Goal: Task Accomplishment & Management: Complete application form

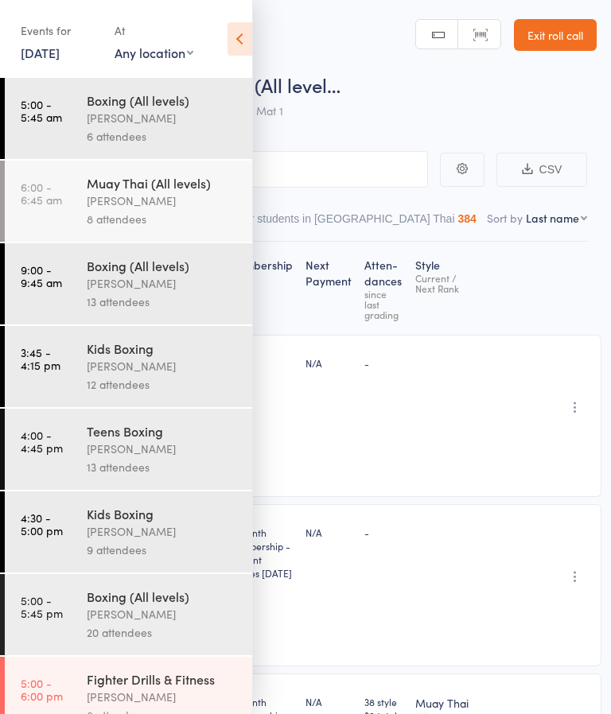
click at [568, 29] on link "Exit roll call" at bounding box center [555, 35] width 83 height 32
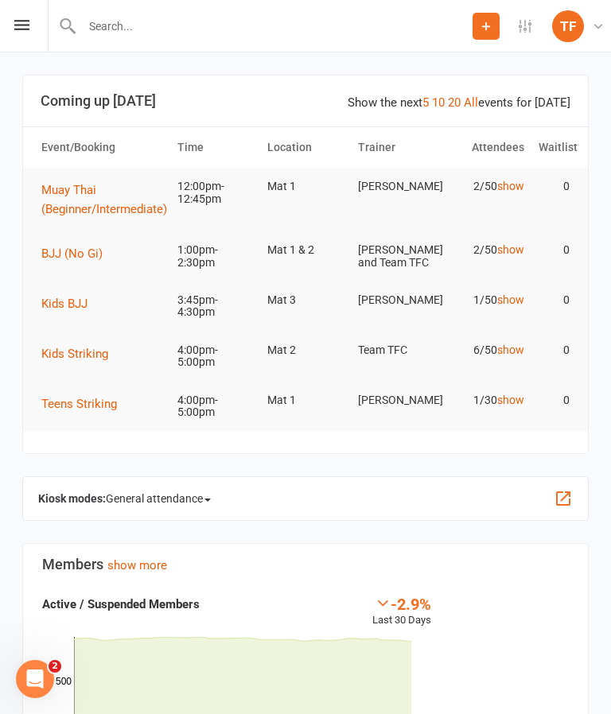
click at [229, 10] on div at bounding box center [260, 26] width 425 height 52
click at [284, 26] on input "text" at bounding box center [274, 26] width 395 height 22
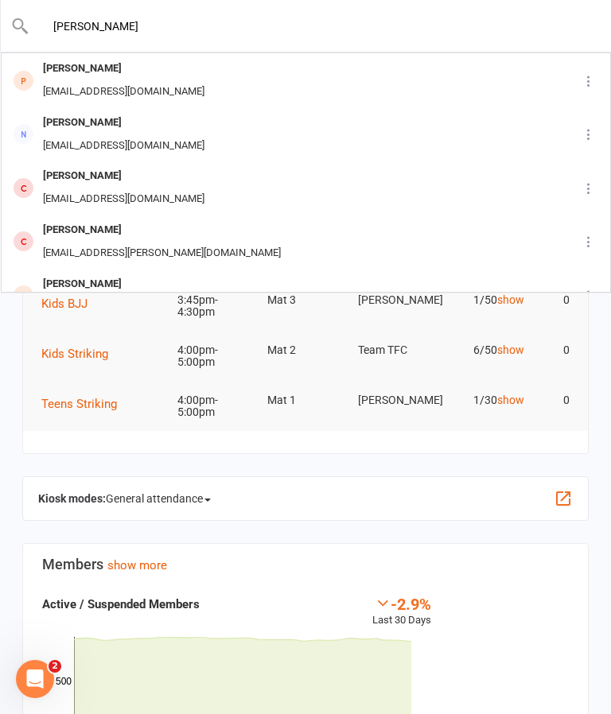
type input "[PERSON_NAME]"
click at [173, 85] on div "[PERSON_NAME] [EMAIL_ADDRESS][DOMAIN_NAME]" at bounding box center [281, 80] width 558 height 52
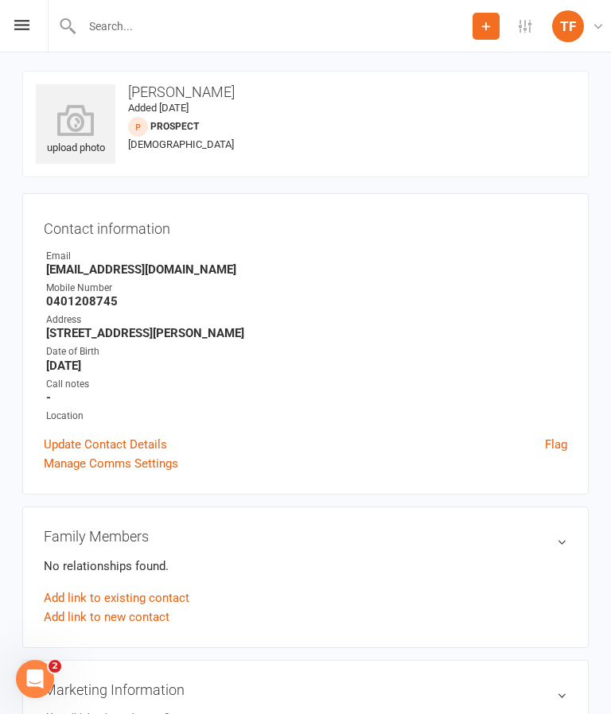
scroll to position [2, 0]
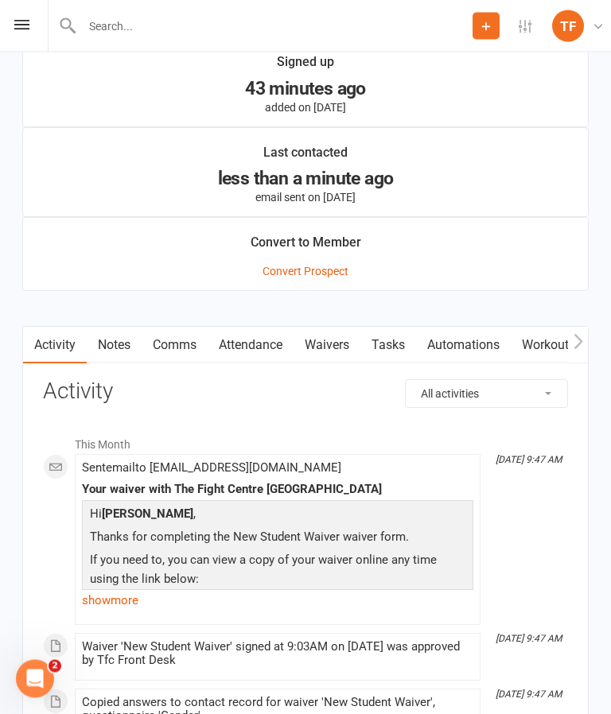
click at [277, 347] on link "Attendance" at bounding box center [251, 346] width 86 height 37
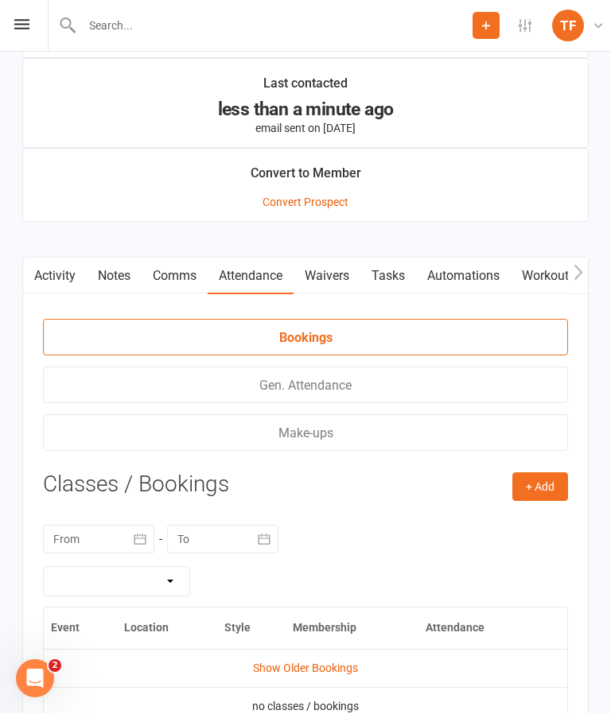
click at [172, 289] on link "Comms" at bounding box center [175, 276] width 66 height 37
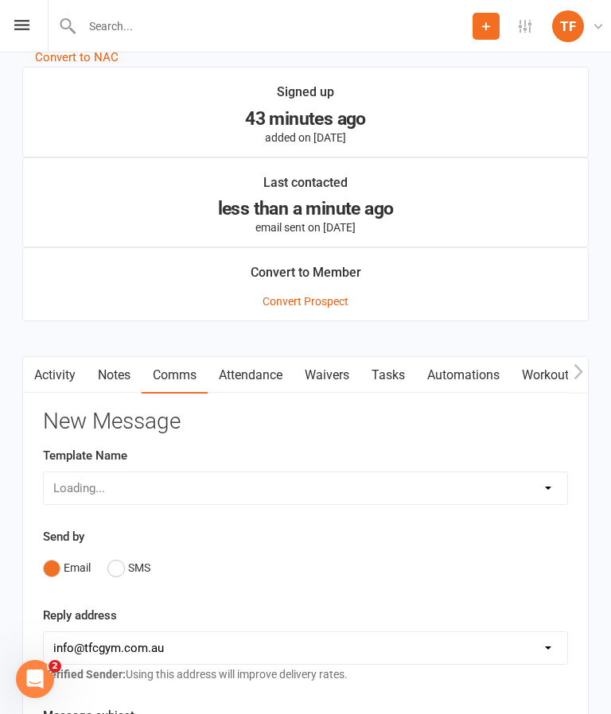
scroll to position [1502, 0]
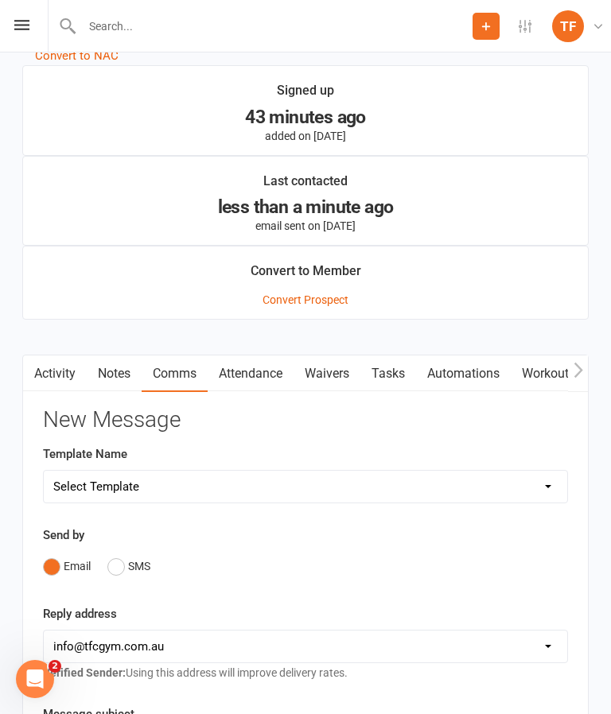
click at [330, 371] on link "Waivers" at bounding box center [326, 373] width 67 height 37
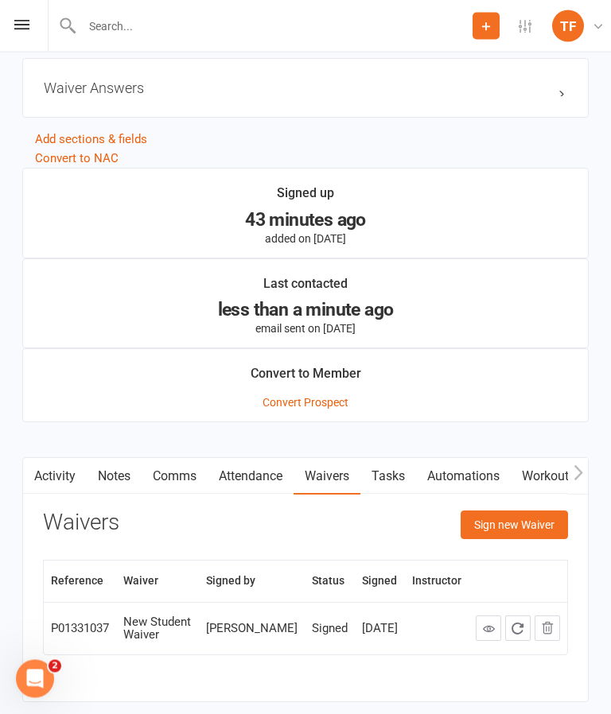
scroll to position [1400, 0]
click at [519, 532] on button "Sign new Waiver" at bounding box center [513, 525] width 107 height 29
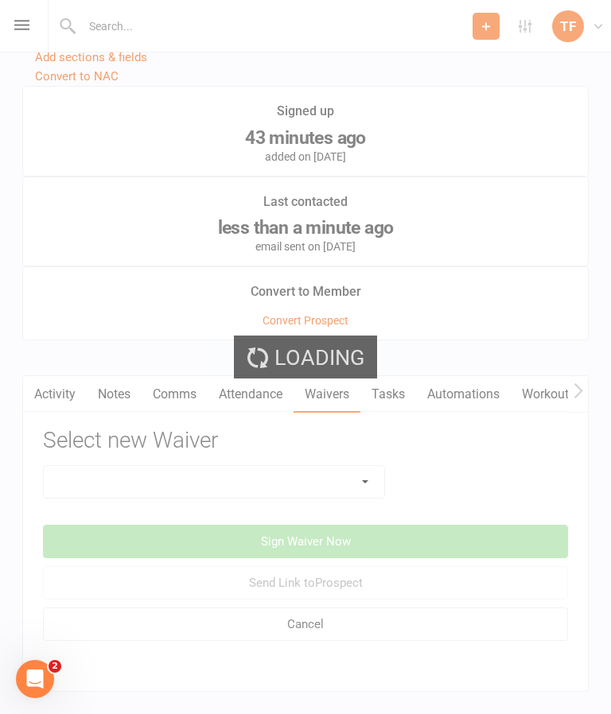
scroll to position [1494, 0]
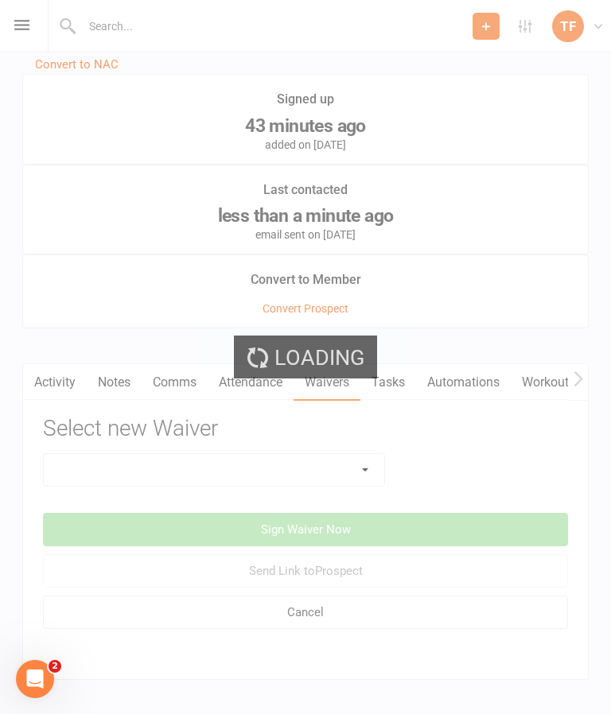
click at [304, 476] on div "Loading" at bounding box center [305, 357] width 611 height 714
click at [326, 474] on div "Loading" at bounding box center [305, 357] width 611 height 714
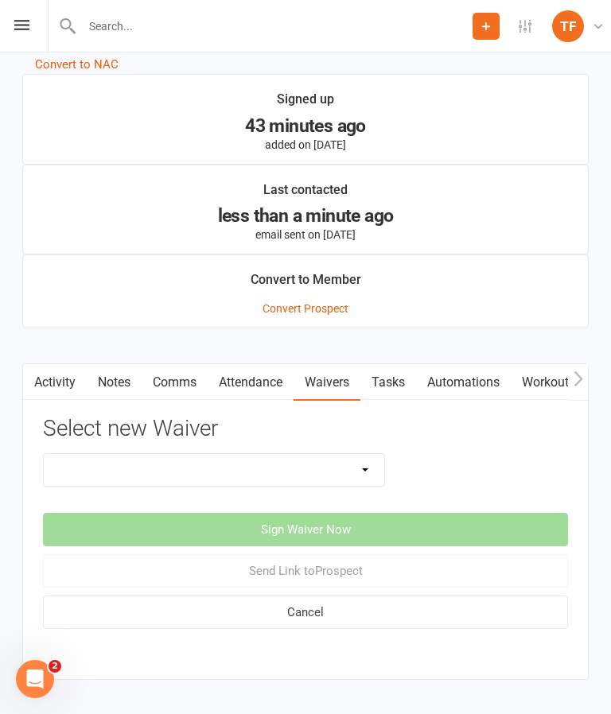
click at [321, 476] on select "Direct Debit Contract New Student Waiver Online - Adults - 12 Month DD Online -…" at bounding box center [214, 470] width 340 height 32
select select "2710"
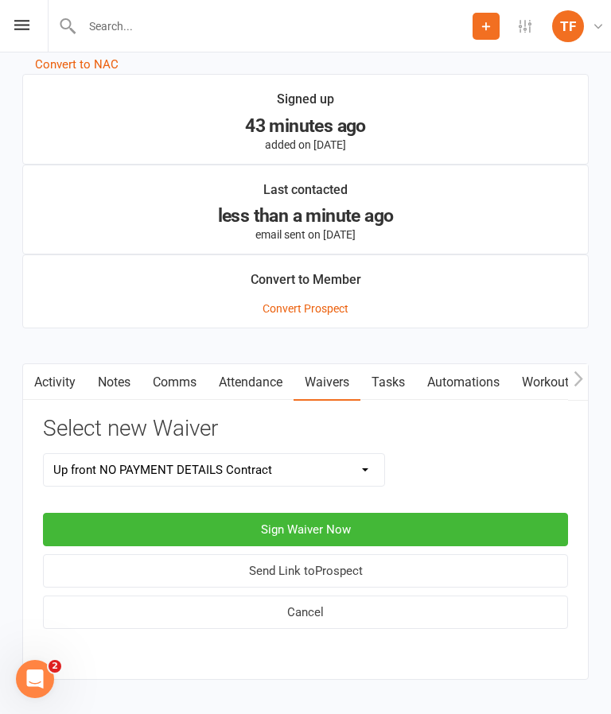
click at [396, 534] on button "Sign Waiver Now" at bounding box center [305, 529] width 525 height 33
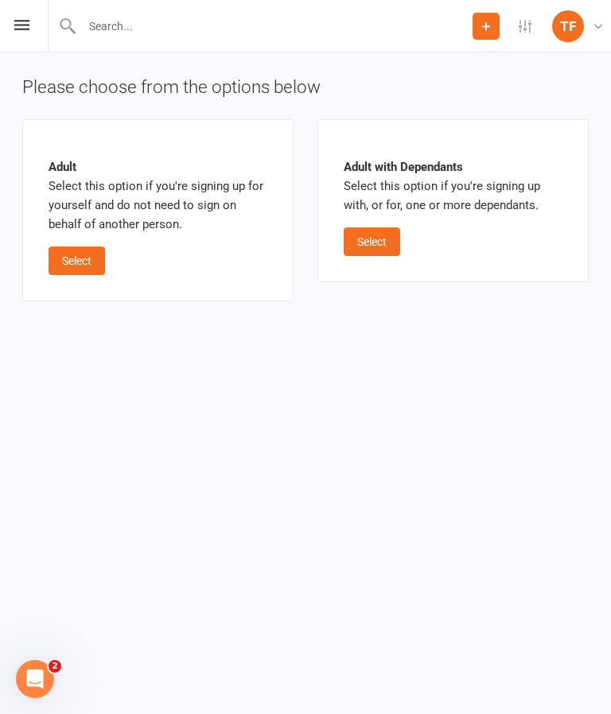
click at [87, 254] on button "Select" at bounding box center [77, 261] width 56 height 29
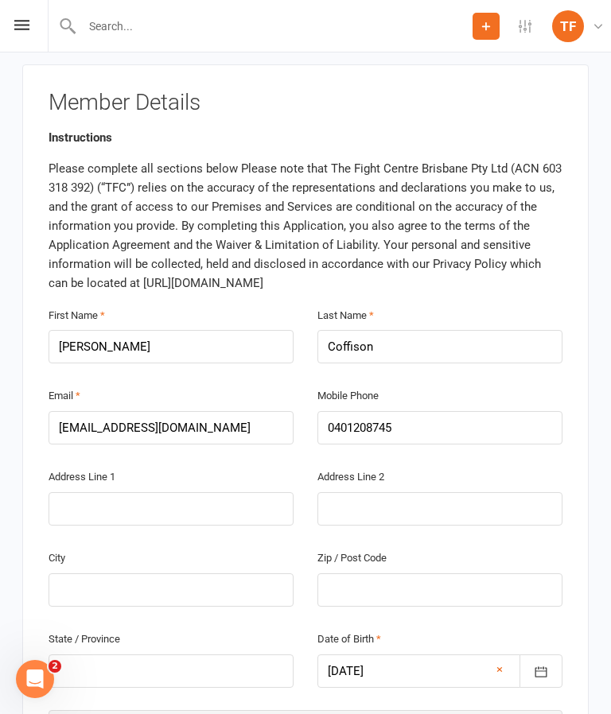
scroll to position [336, 0]
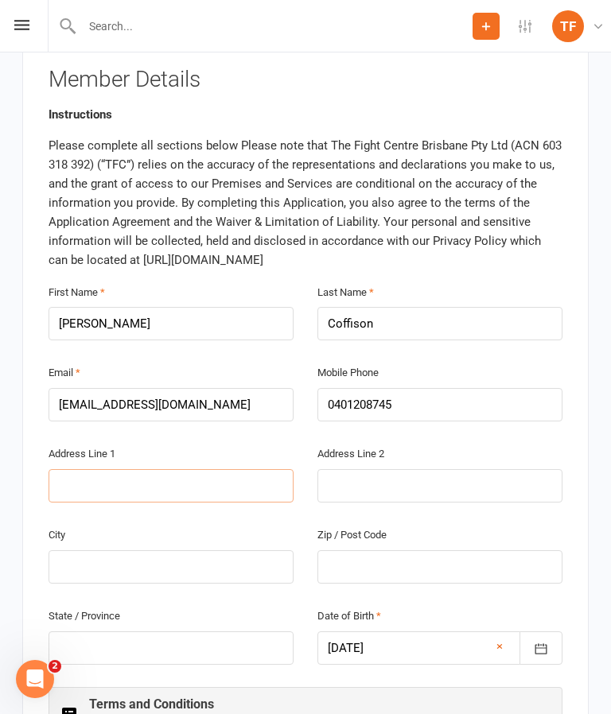
click at [79, 469] on input "text" at bounding box center [171, 485] width 245 height 33
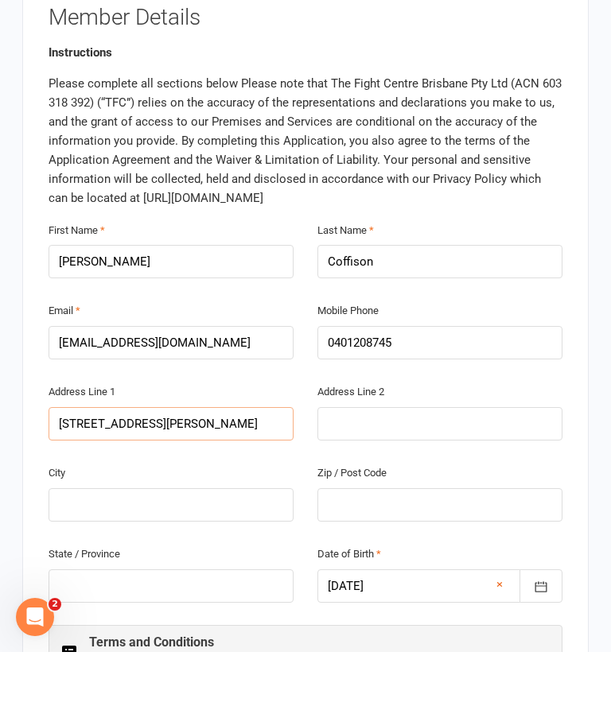
type input "10 Bailey street"
click at [76, 550] on input "text" at bounding box center [171, 566] width 245 height 33
type input "Yarrabilba"
click at [334, 550] on input "text" at bounding box center [439, 566] width 245 height 33
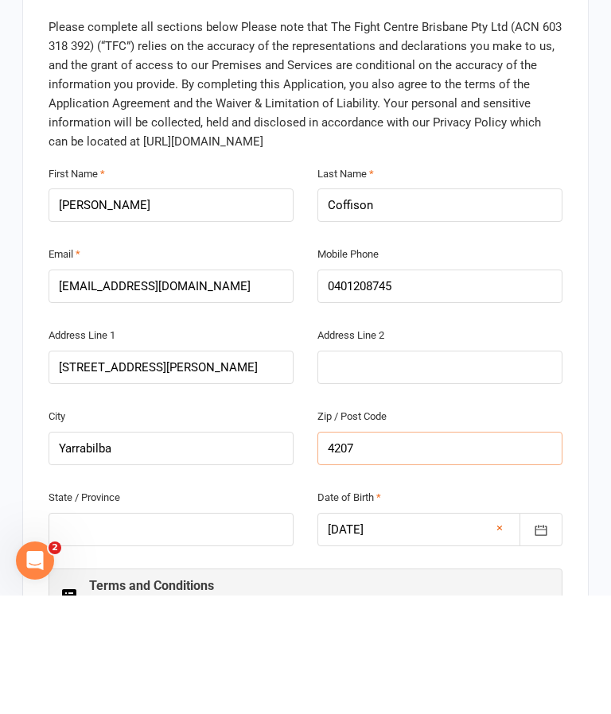
type input "4207"
click at [72, 631] on input "text" at bounding box center [171, 647] width 245 height 33
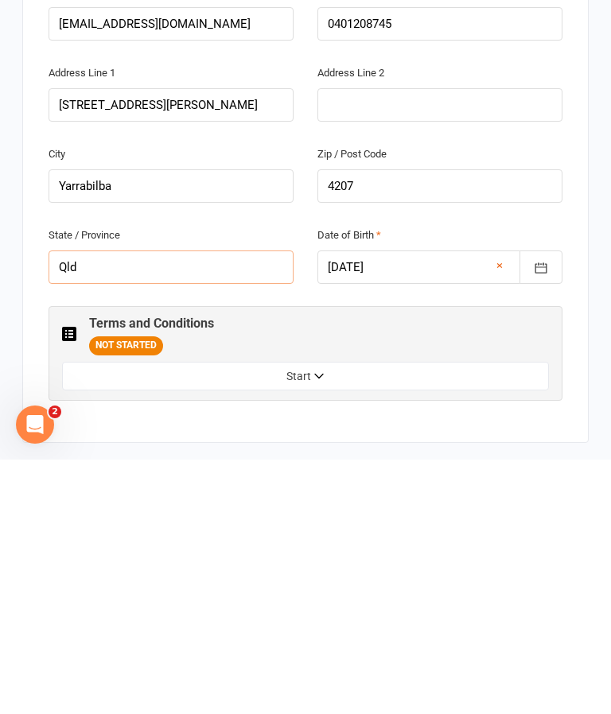
scroll to position [468, 0]
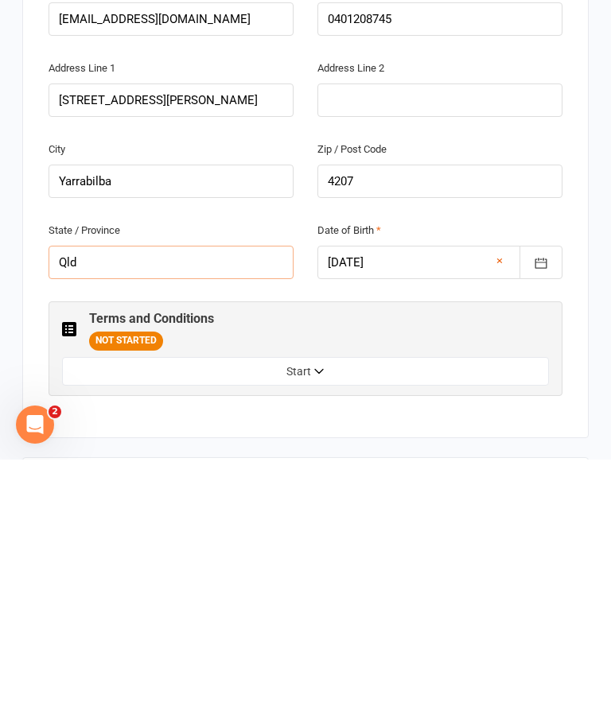
type input "Qld"
click at [168, 612] on button "Start" at bounding box center [305, 626] width 487 height 29
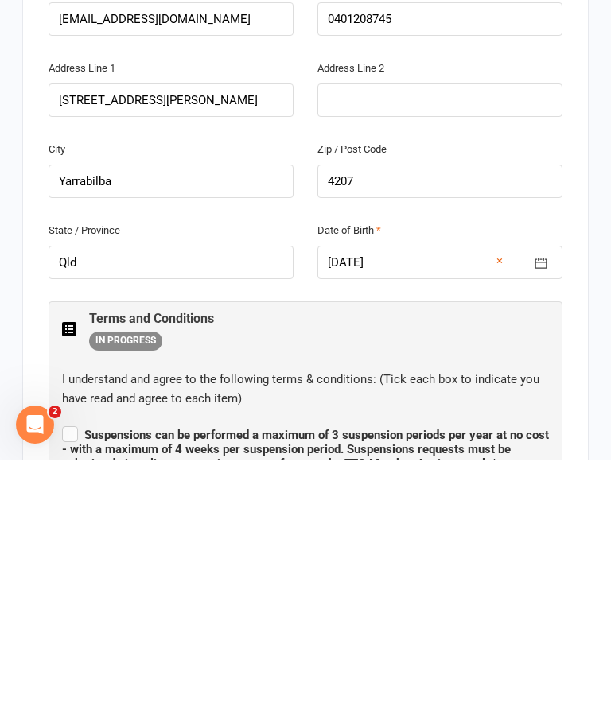
scroll to position [723, 0]
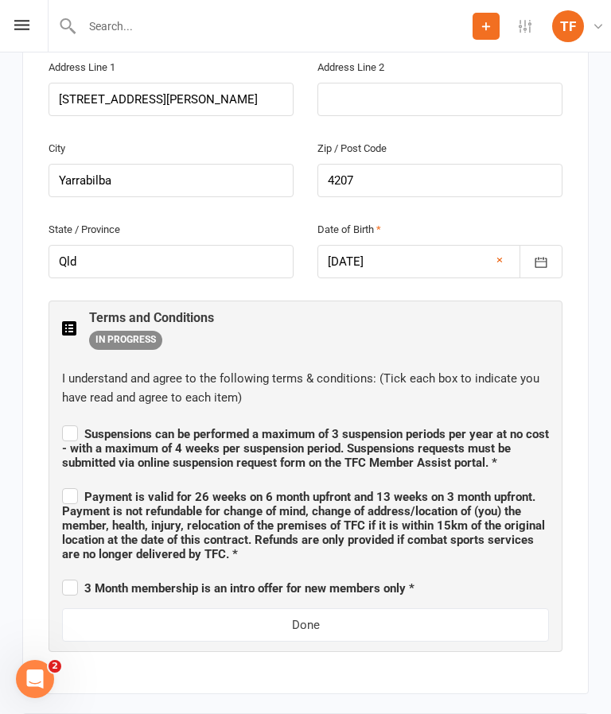
click at [62, 422] on span "Suspensions can be performed a maximum of 3 suspension periods per year at no c…" at bounding box center [305, 446] width 487 height 48
click at [62, 420] on input "Suspensions can be performed a maximum of 3 suspension periods per year at no c…" at bounding box center [305, 420] width 487 height 0
checkbox input "true"
click at [64, 483] on input "Payment is valid for 26 weeks on 6 month upfront and 13 weeks on 3 month upfron…" at bounding box center [305, 483] width 487 height 0
checkbox input "true"
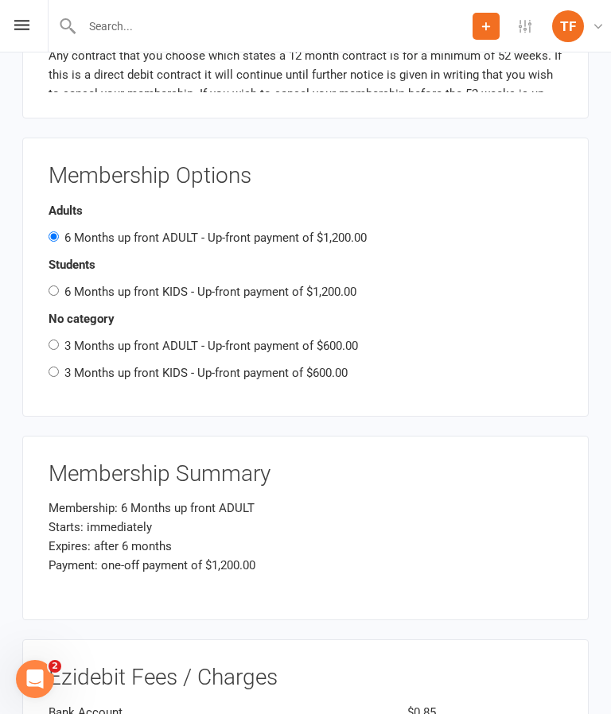
scroll to position [1921, 0]
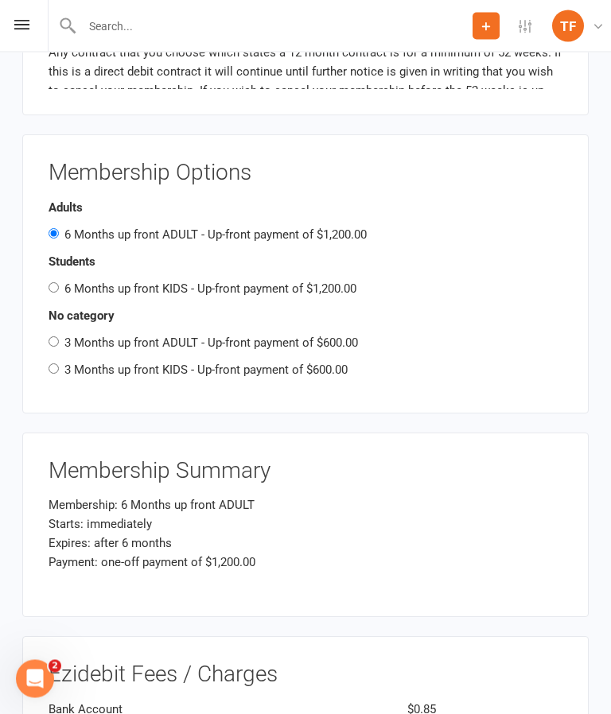
click at [261, 336] on label "3 Months up front ADULT - Up-front payment of $600.00" at bounding box center [210, 343] width 293 height 14
click at [59, 337] on input "3 Months up front ADULT - Up-front payment of $600.00" at bounding box center [54, 342] width 10 height 10
radio input "true"
radio input "false"
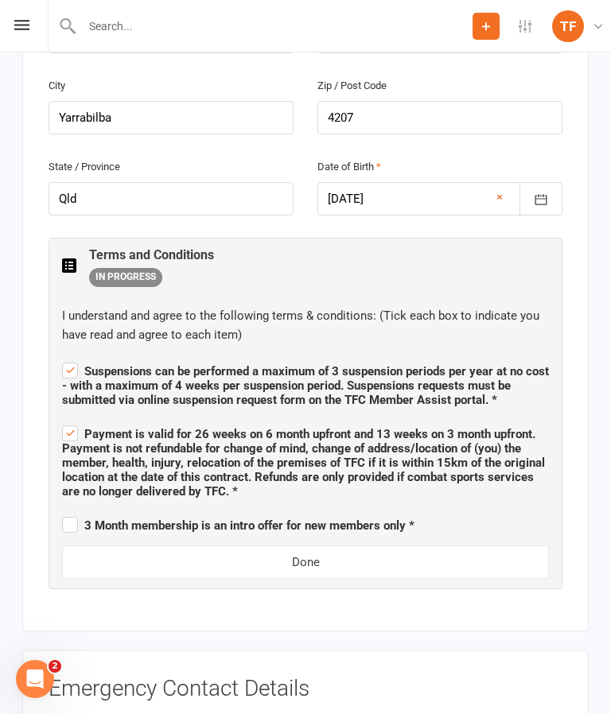
scroll to position [785, 0]
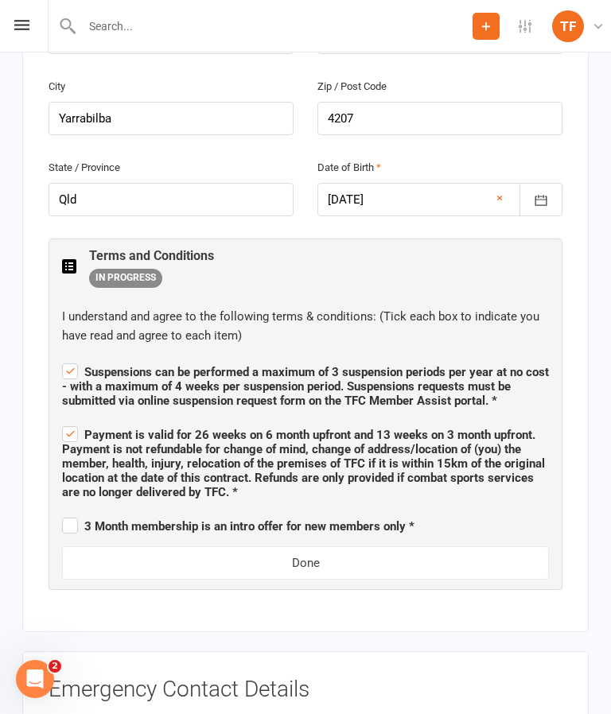
click at [71, 515] on span "3 Month membership is an intro offer for new members only *" at bounding box center [238, 524] width 352 height 19
click at [71, 512] on input "3 Month membership is an intro offer for new members only *" at bounding box center [238, 512] width 352 height 0
checkbox input "true"
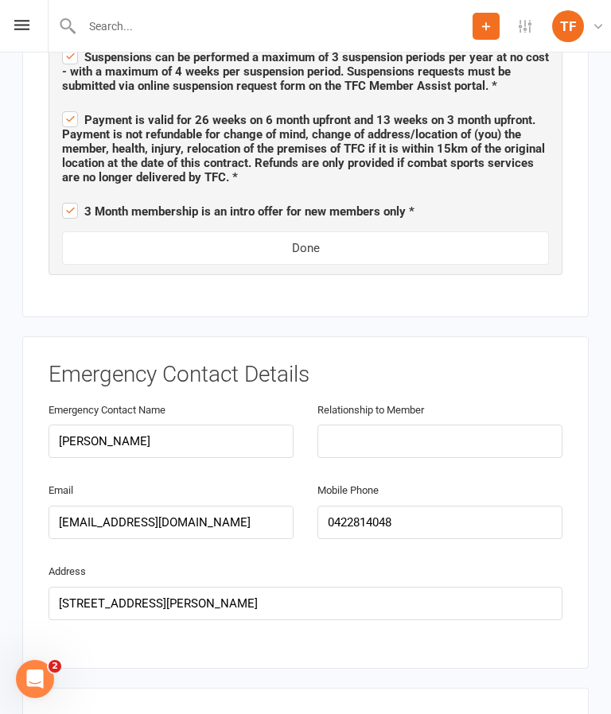
scroll to position [1103, 0]
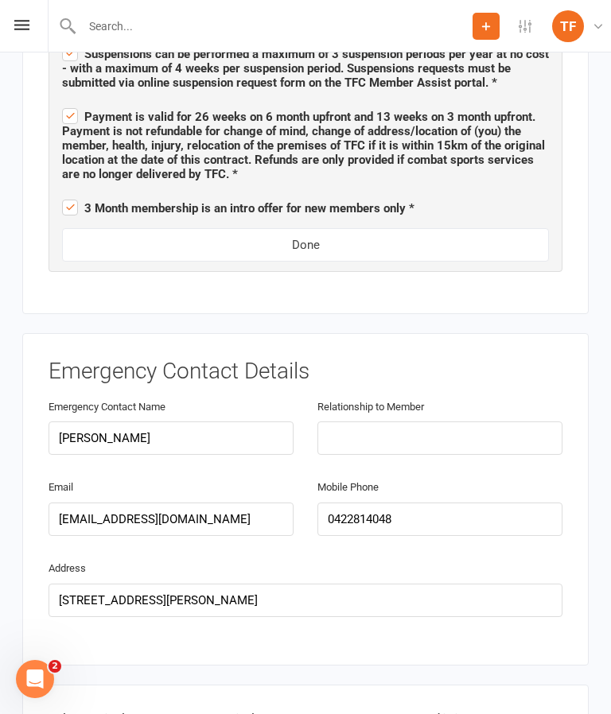
click at [215, 228] on button "Done" at bounding box center [305, 244] width 487 height 33
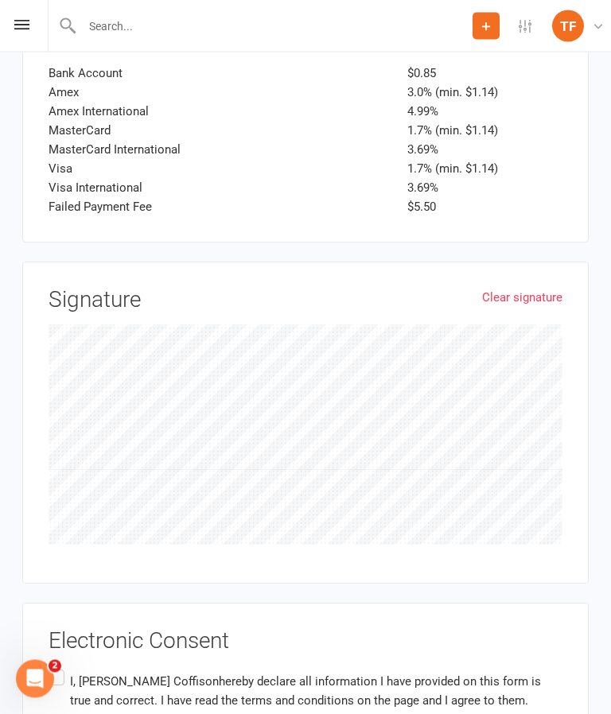
scroll to position [2302, 0]
click at [53, 666] on label "I, Matthew Coffison hereby declare all information I have provided on this form…" at bounding box center [306, 691] width 514 height 50
click at [53, 666] on input "I, Matthew Coffison hereby declare all information I have provided on this form…" at bounding box center [54, 666] width 10 height 0
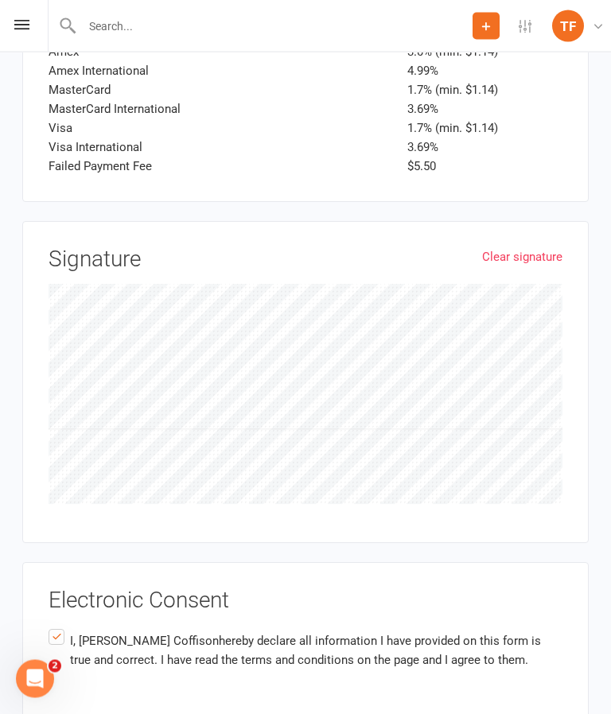
scroll to position [2348, 0]
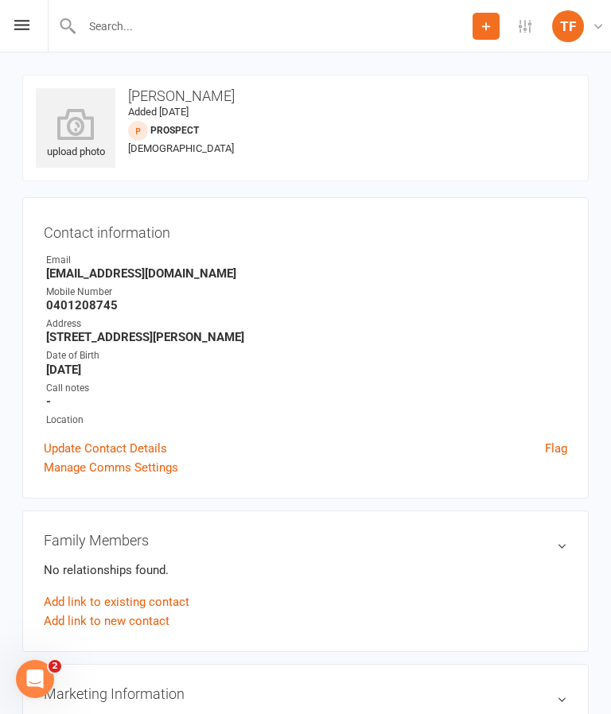
click at [68, 145] on div "upload photo" at bounding box center [76, 134] width 80 height 52
